Goal: Navigation & Orientation: Find specific page/section

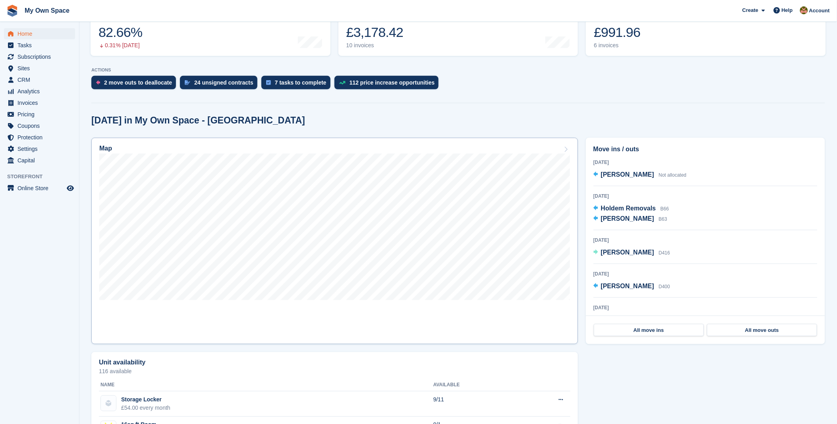
scroll to position [132, 0]
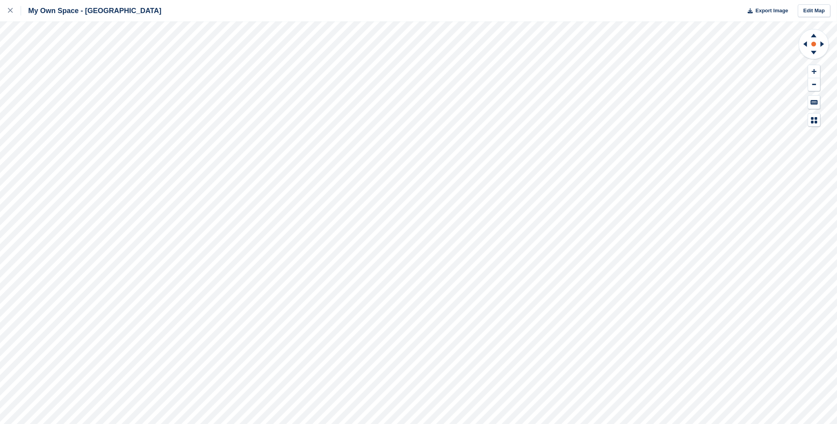
click at [813, 40] on rect at bounding box center [814, 44] width 10 height 10
click at [9, 11] on icon at bounding box center [10, 10] width 5 height 5
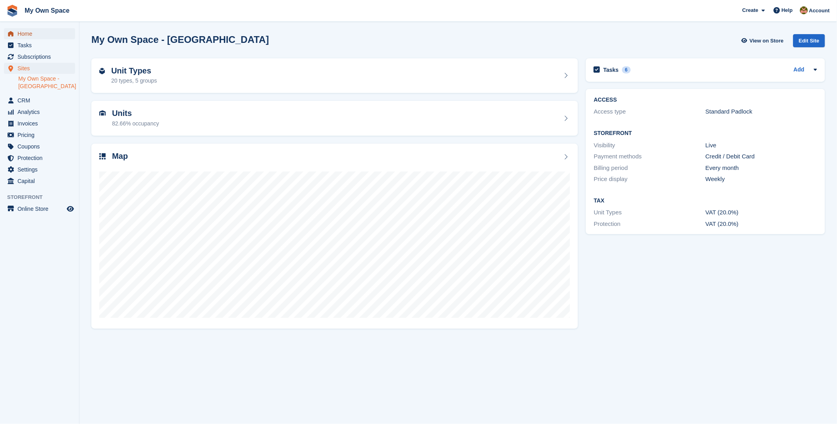
click at [26, 32] on span "Home" at bounding box center [41, 33] width 48 height 11
